Goal: Task Accomplishment & Management: Manage account settings

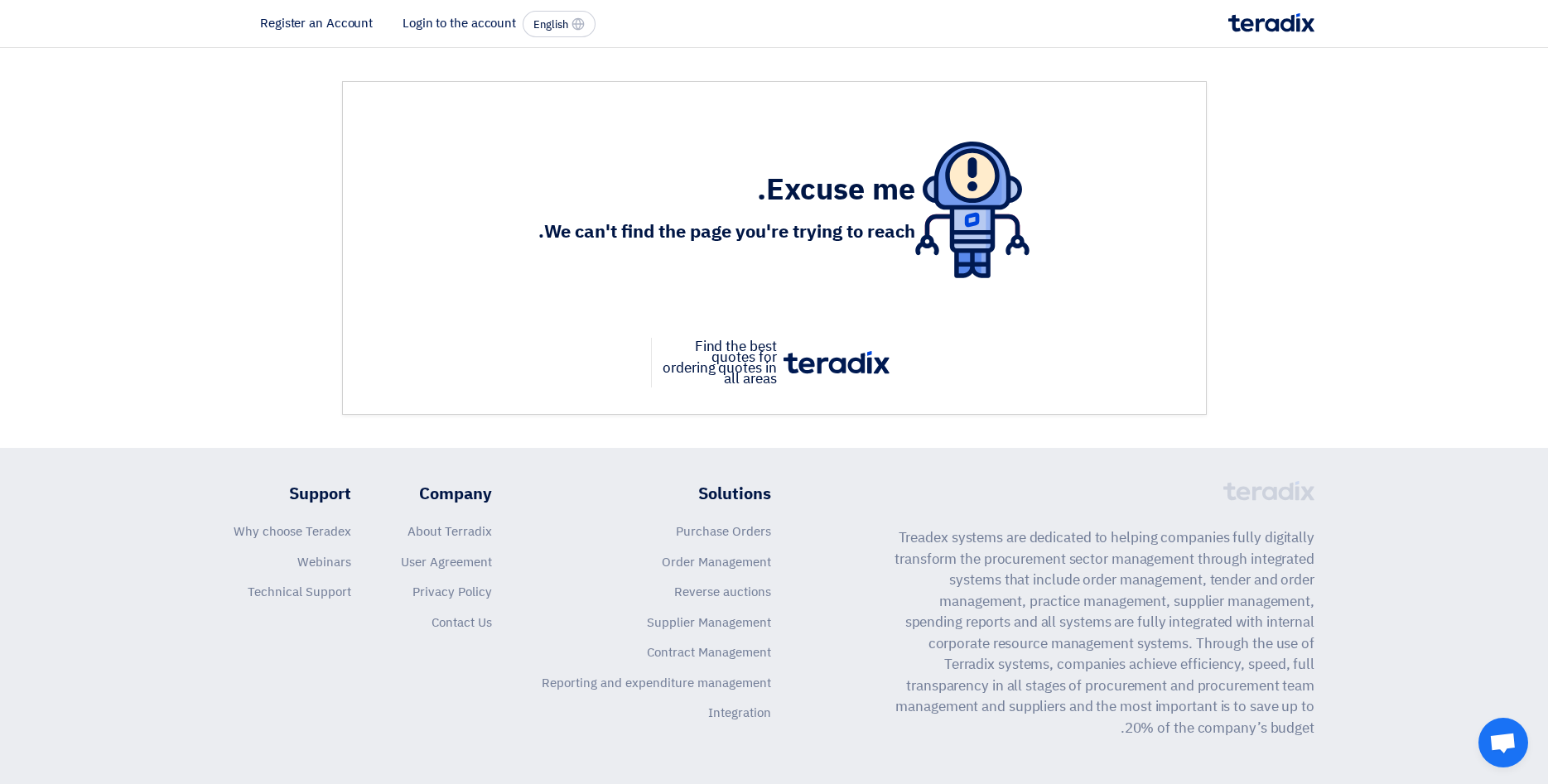
click at [436, 23] on li "Login to the account" at bounding box center [459, 23] width 113 height 19
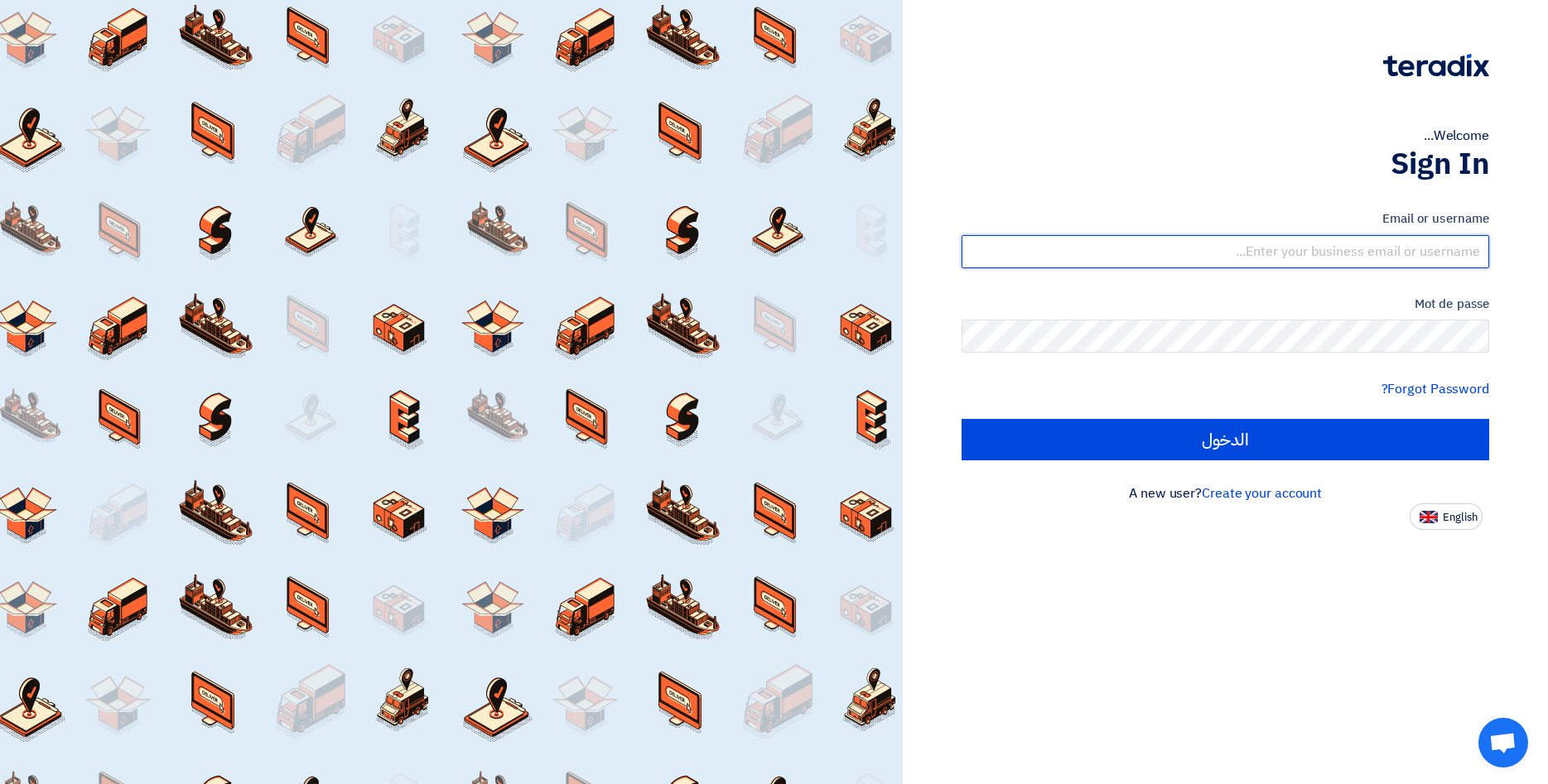
click at [1417, 261] on input "text" at bounding box center [1225, 252] width 527 height 33
paste input "mailto:[EMAIL_ADDRESS][DOMAIN_NAME]"
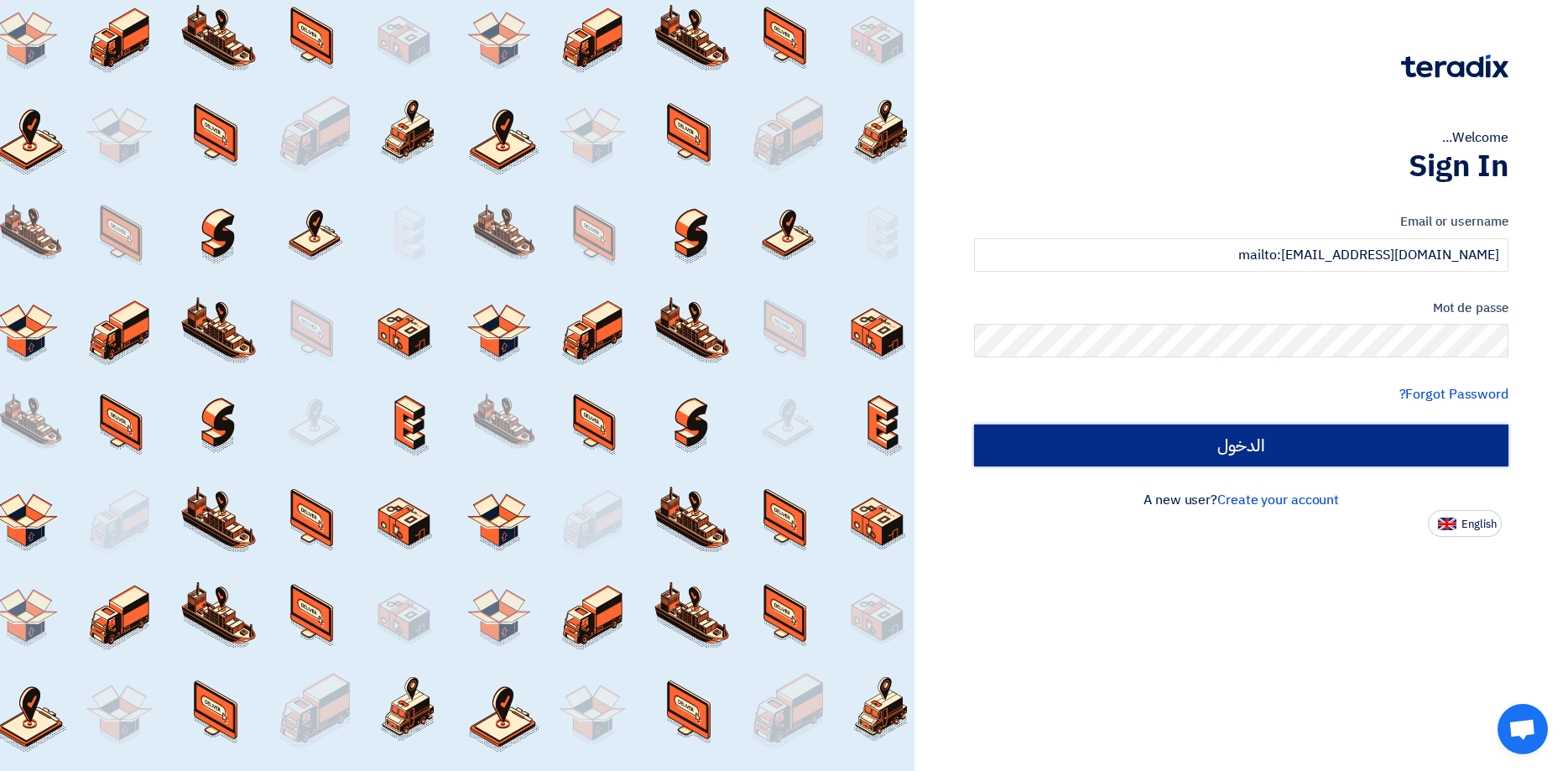
click at [1350, 435] on input "الدخول" at bounding box center [1241, 446] width 534 height 42
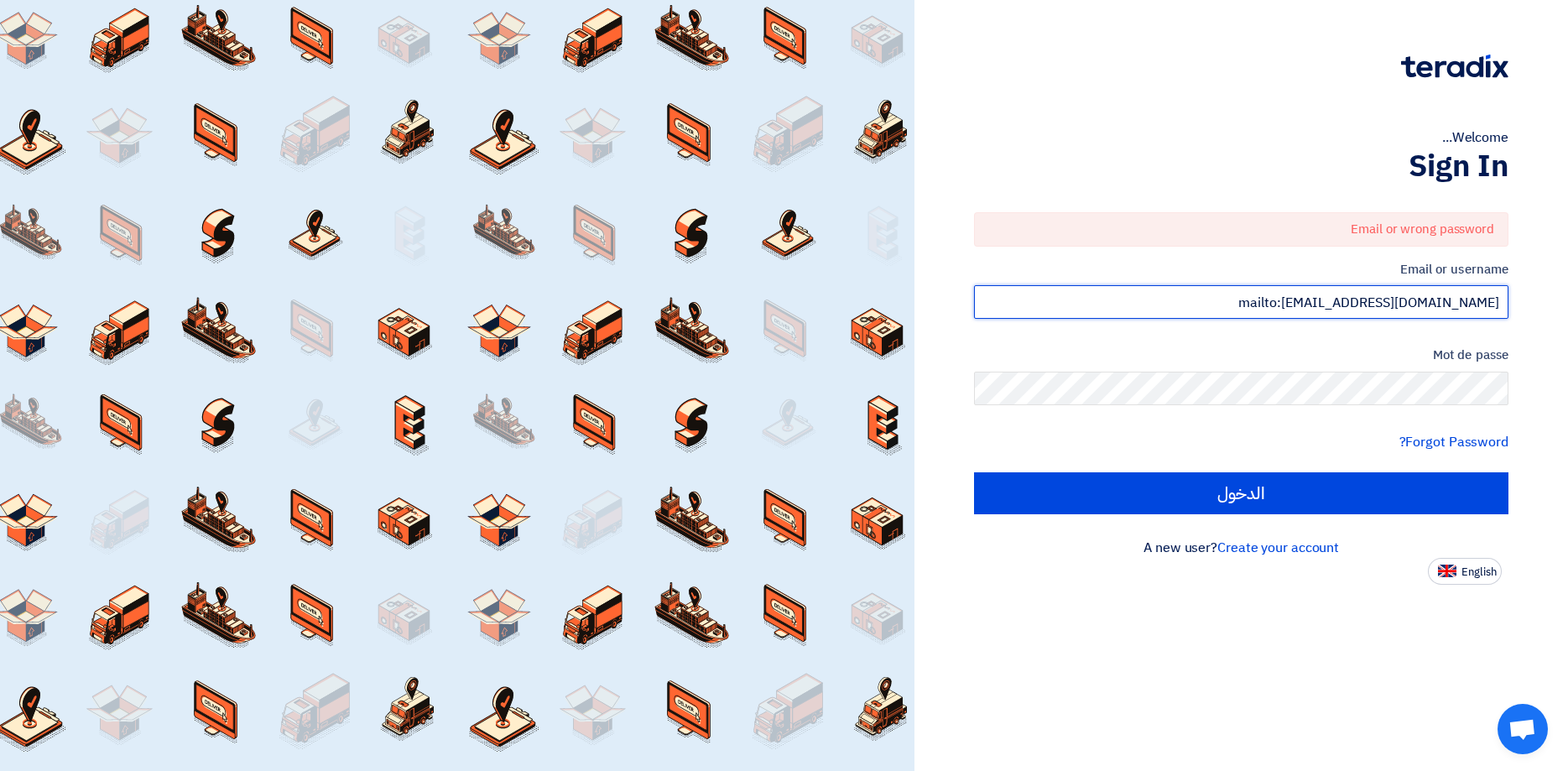
drag, startPoint x: 1337, startPoint y: 299, endPoint x: 1218, endPoint y: 296, distance: 119.0
click at [1218, 296] on input "mailto:[EMAIL_ADDRESS][DOMAIN_NAME]" at bounding box center [1241, 302] width 534 height 34
type input "[EMAIL_ADDRESS][DOMAIN_NAME]"
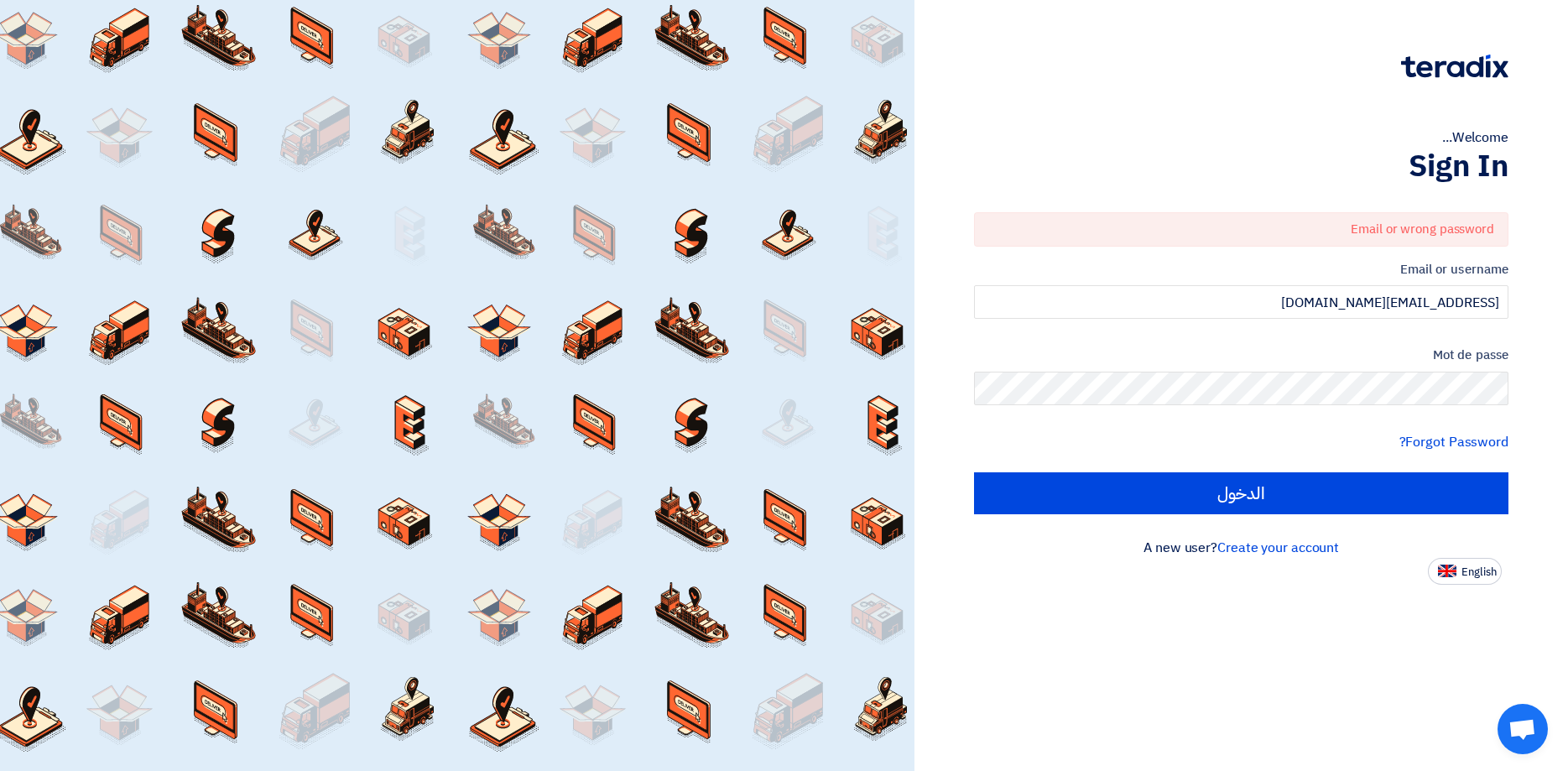
click at [1226, 134] on div "Welcome..." at bounding box center [1241, 138] width 534 height 20
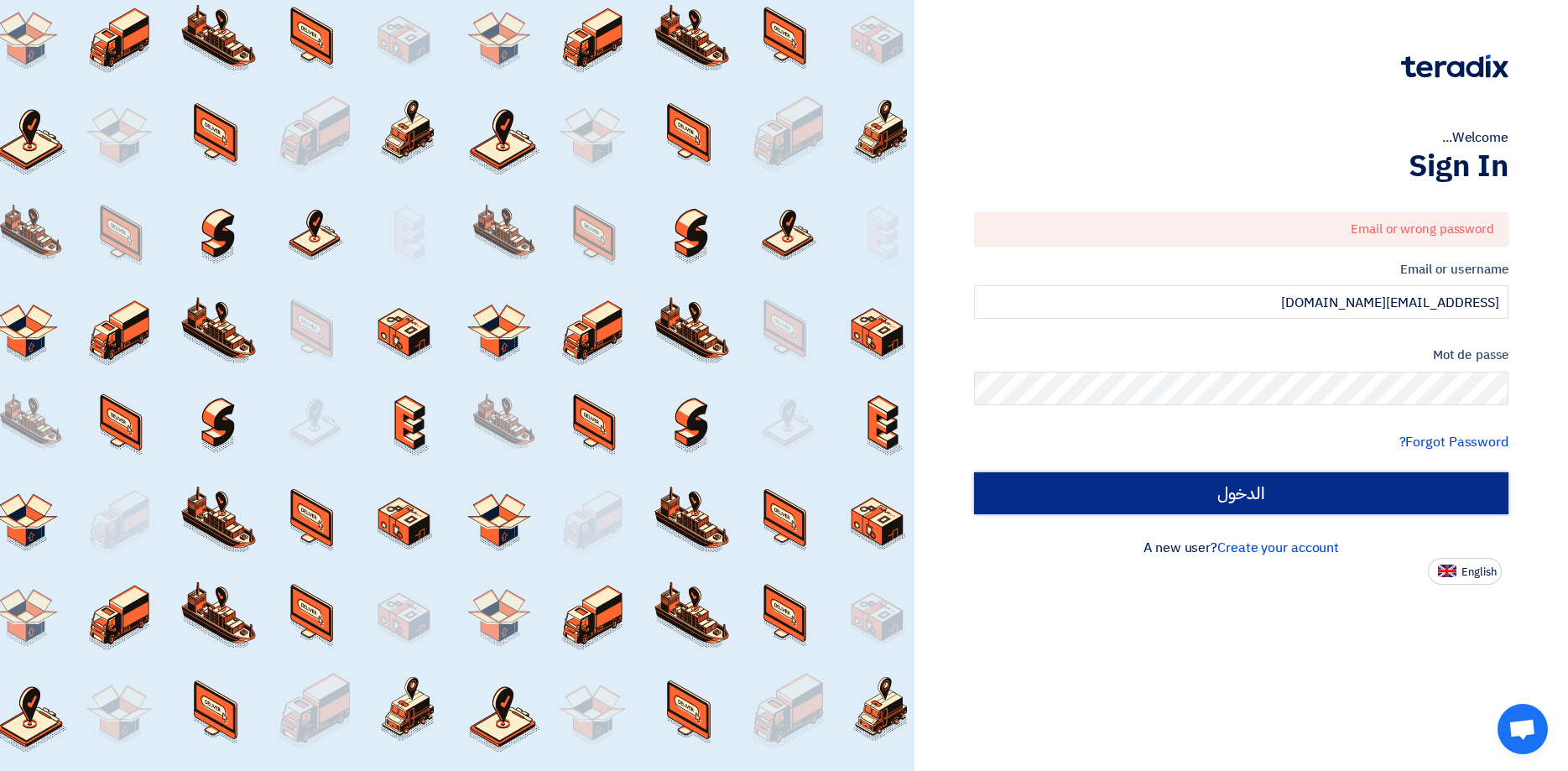
click at [1316, 490] on input "الدخول" at bounding box center [1241, 494] width 534 height 42
type input "Sign in"
